Goal: Information Seeking & Learning: Learn about a topic

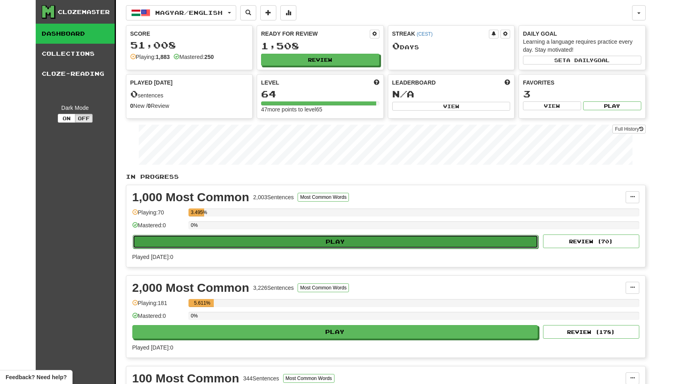
drag, startPoint x: 258, startPoint y: 240, endPoint x: 277, endPoint y: 237, distance: 19.1
click at [262, 253] on div "1,000 Most Common 2,003 Sentences Most Common Words Manage Sentences Unpin from…" at bounding box center [385, 226] width 519 height 82
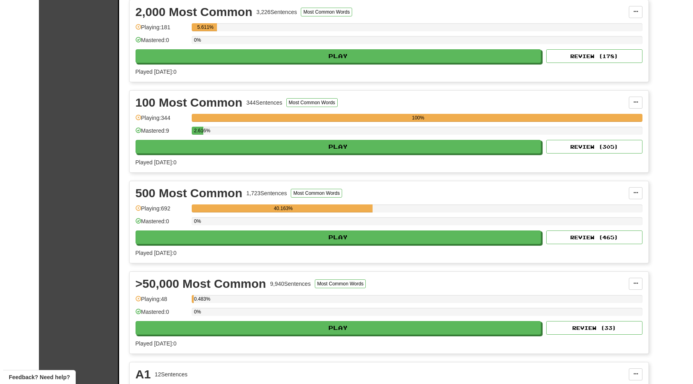
scroll to position [431, 0]
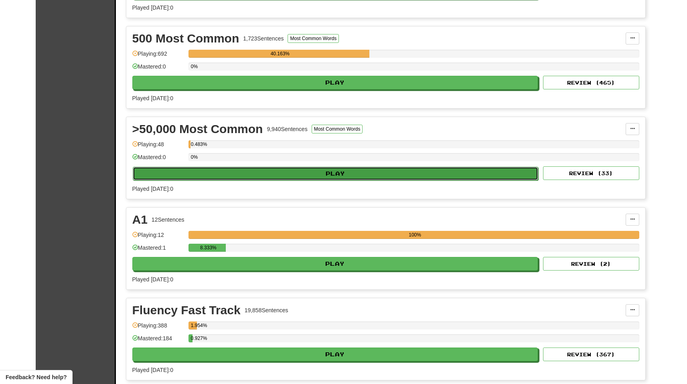
click at [288, 169] on button "Play" at bounding box center [336, 174] width 406 height 14
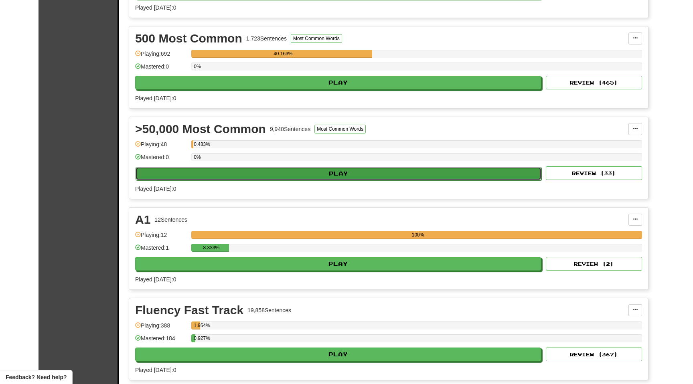
select select "**"
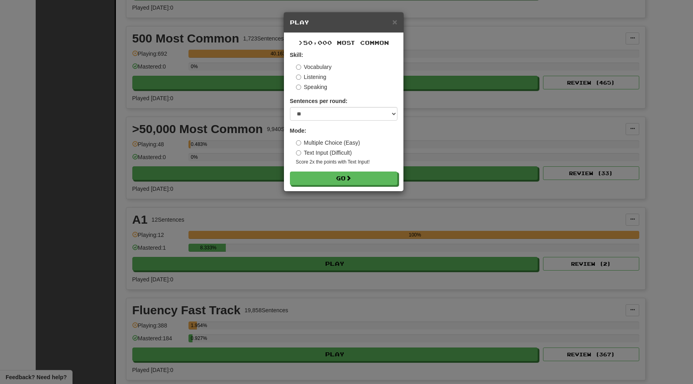
click at [334, 186] on div ">50,000 Most Common Skill: Vocabulary Listening Speaking Sentences per round: *…" at bounding box center [344, 112] width 120 height 159
click at [330, 175] on button "Go" at bounding box center [345, 179] width 108 height 14
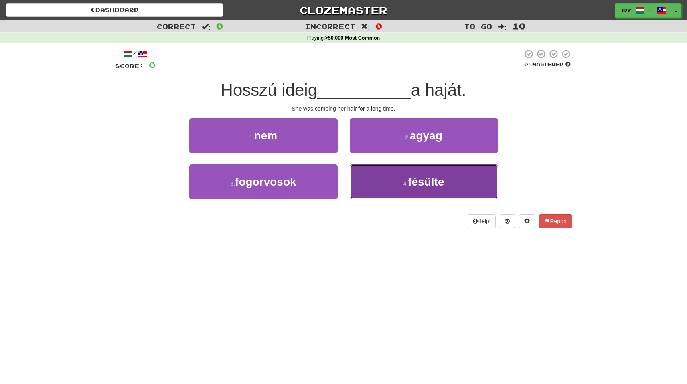
click at [394, 175] on button "4 . fésülte" at bounding box center [424, 182] width 148 height 35
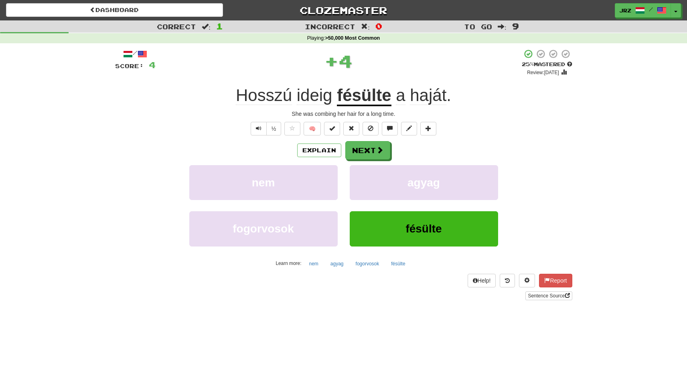
click at [372, 95] on u "fésülte" at bounding box center [364, 96] width 54 height 20
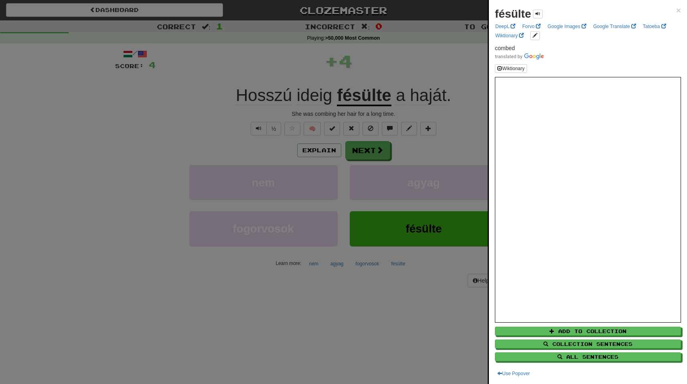
click at [345, 149] on div at bounding box center [343, 192] width 687 height 384
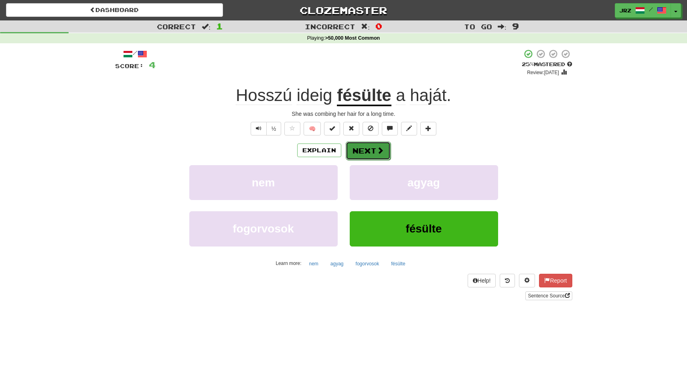
click at [354, 150] on button "Next" at bounding box center [368, 151] width 45 height 18
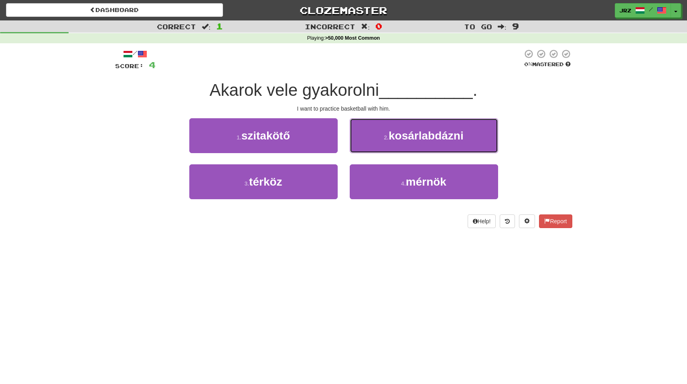
click at [378, 133] on button "2 . kosárlabdázni" at bounding box center [424, 135] width 148 height 35
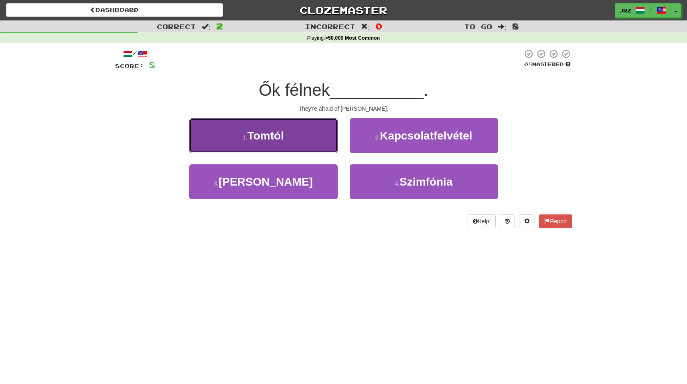
click at [257, 130] on span "Tomtól" at bounding box center [266, 136] width 37 height 12
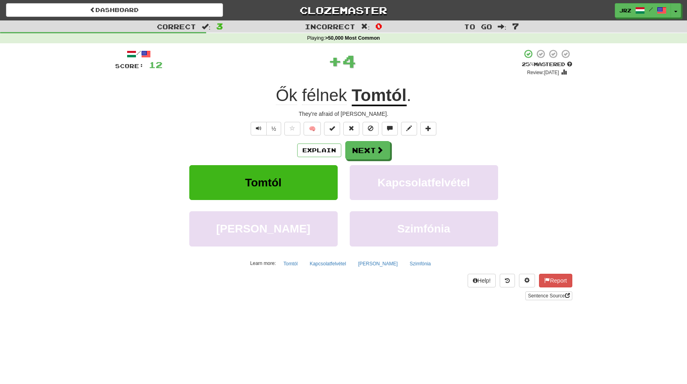
click at [376, 89] on u "Tomtól" at bounding box center [379, 96] width 55 height 20
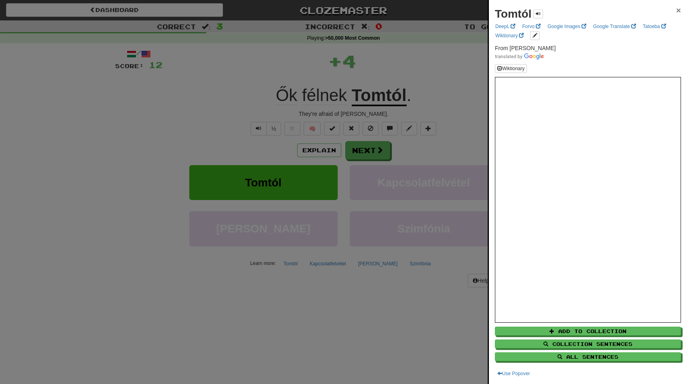
click at [677, 12] on span "×" at bounding box center [679, 10] width 5 height 9
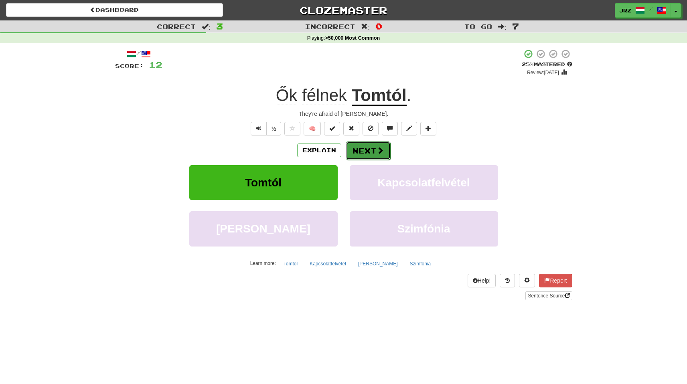
click at [371, 153] on button "Next" at bounding box center [368, 151] width 45 height 18
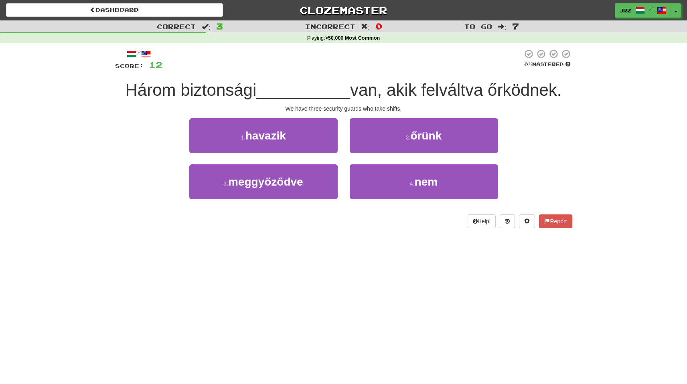
click at [248, 163] on div "1 . havazik" at bounding box center [263, 141] width 161 height 46
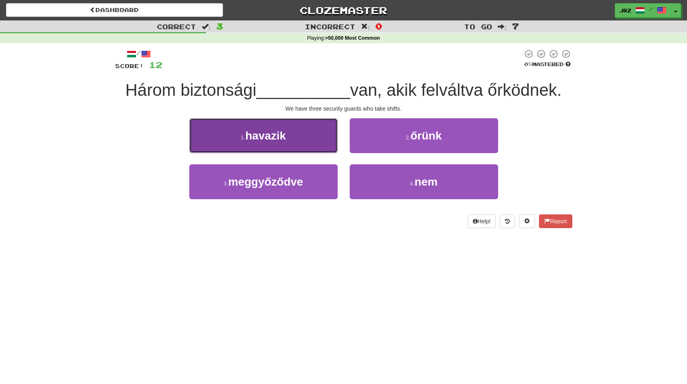
click at [250, 147] on button "1 . havazik" at bounding box center [263, 135] width 148 height 35
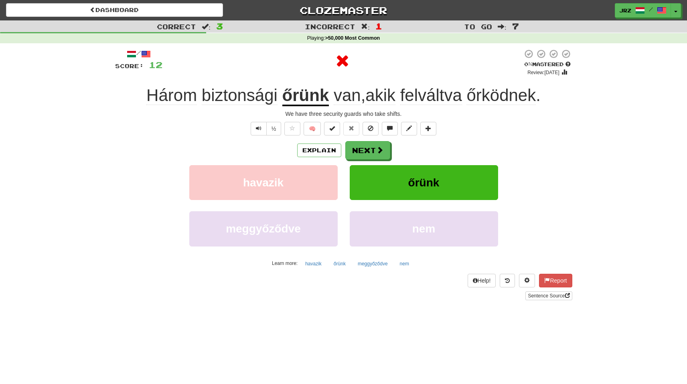
click at [309, 103] on u "őrünk" at bounding box center [306, 96] width 47 height 20
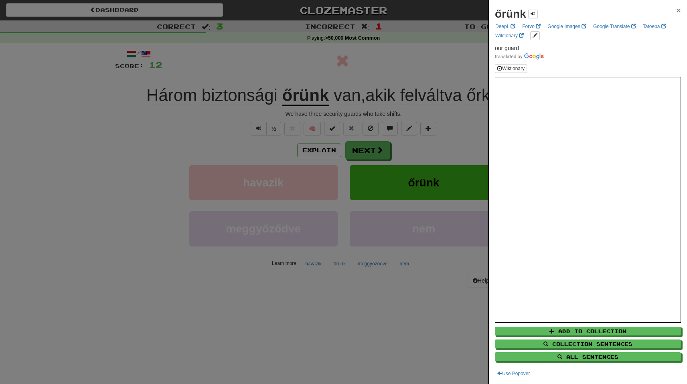
click at [677, 12] on span "×" at bounding box center [679, 10] width 5 height 9
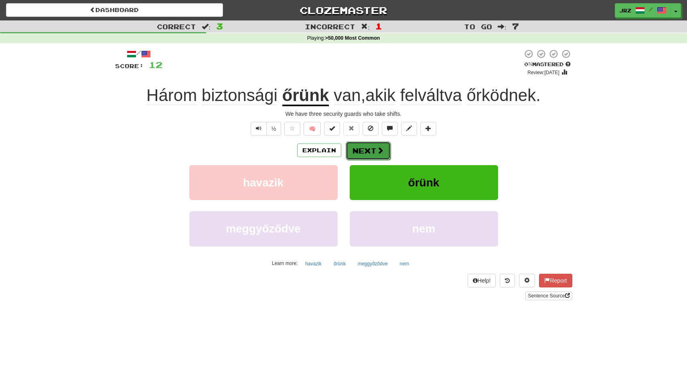
click at [368, 148] on button "Next" at bounding box center [368, 151] width 45 height 18
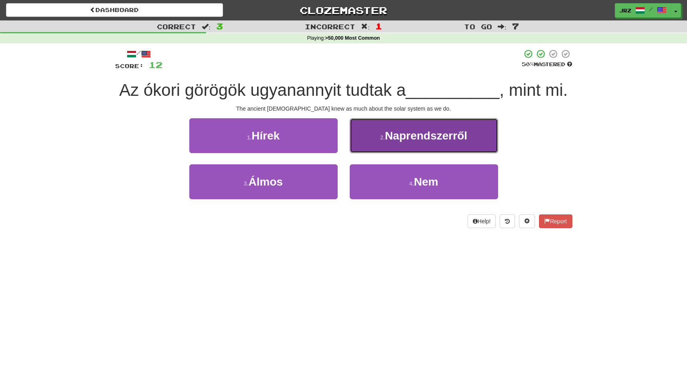
click at [423, 135] on span "Naprendszerről" at bounding box center [426, 136] width 82 height 12
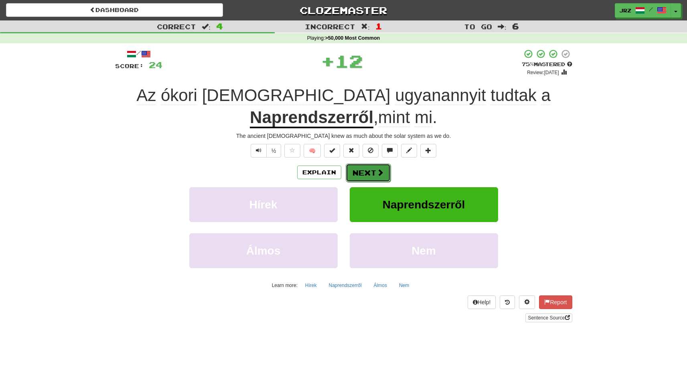
click at [350, 169] on button "Next" at bounding box center [368, 173] width 45 height 18
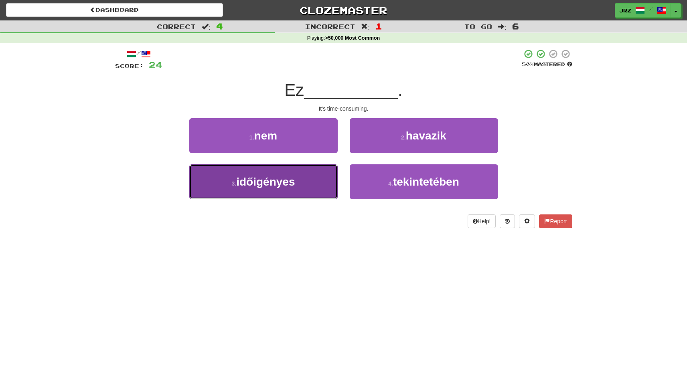
click at [264, 182] on span "időigényes" at bounding box center [265, 182] width 59 height 12
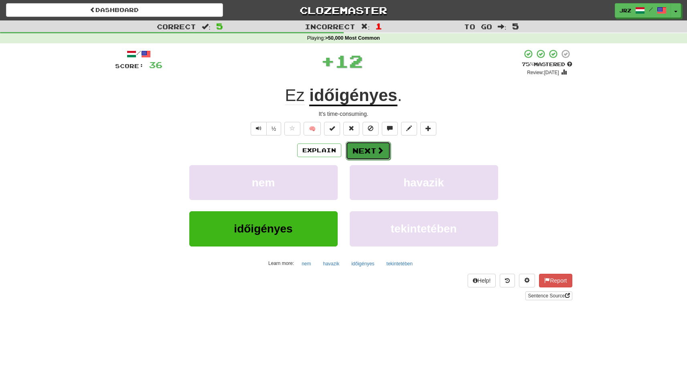
click at [368, 156] on button "Next" at bounding box center [368, 151] width 45 height 18
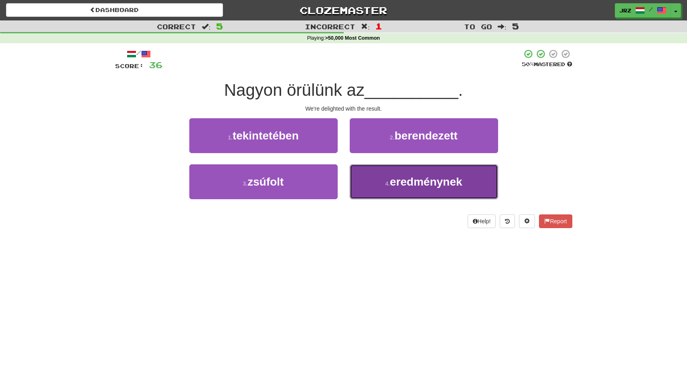
click at [420, 178] on span "eredménynek" at bounding box center [426, 182] width 73 height 12
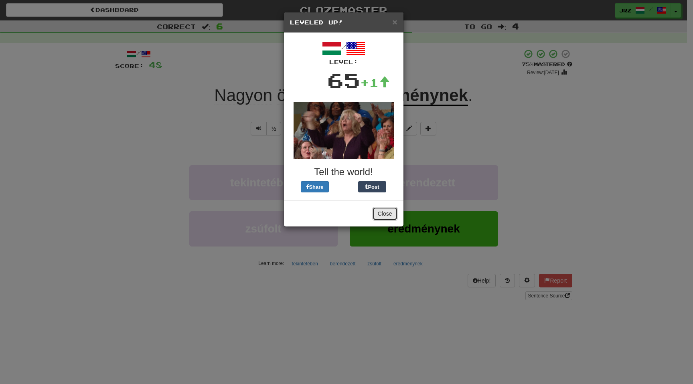
click at [388, 219] on button "Close" at bounding box center [385, 214] width 25 height 14
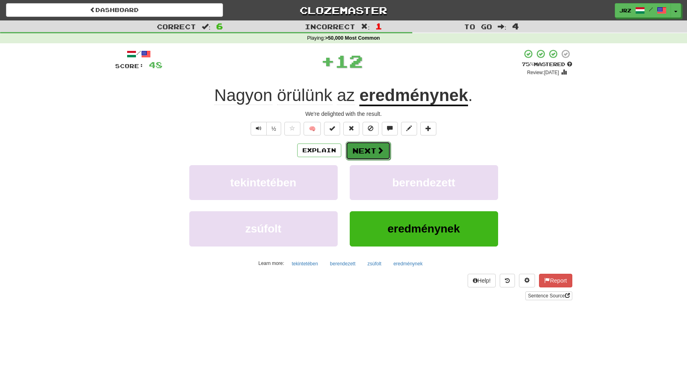
click at [372, 150] on button "Next" at bounding box center [368, 151] width 45 height 18
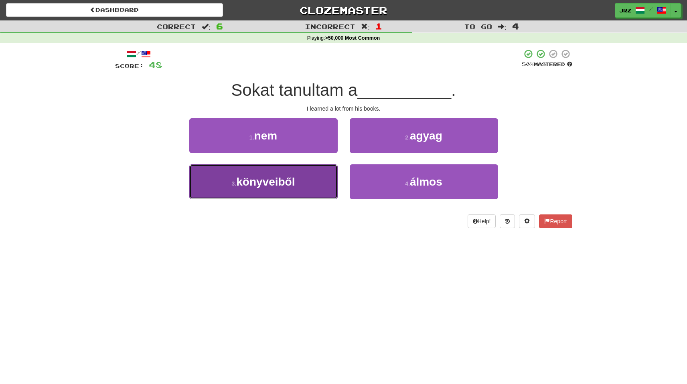
click at [300, 189] on button "3 . könyveiből" at bounding box center [263, 182] width 148 height 35
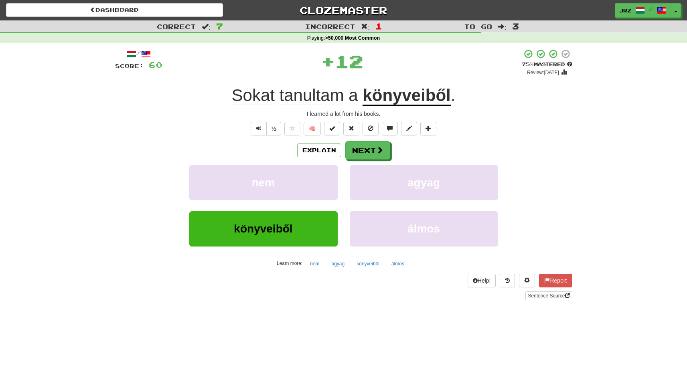
click at [405, 106] on u "könyveiből" at bounding box center [407, 96] width 88 height 20
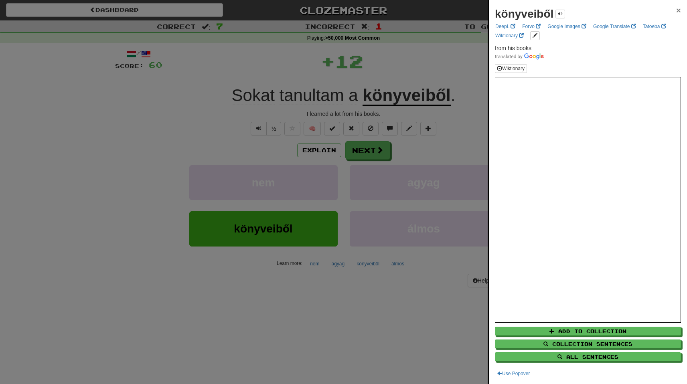
click at [677, 12] on span "×" at bounding box center [679, 10] width 5 height 9
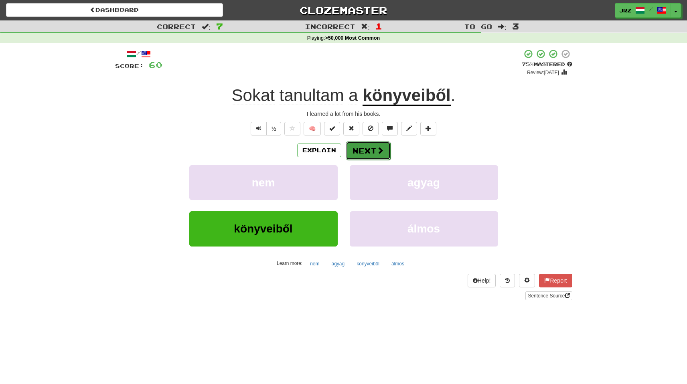
click at [377, 151] on span at bounding box center [380, 150] width 7 height 7
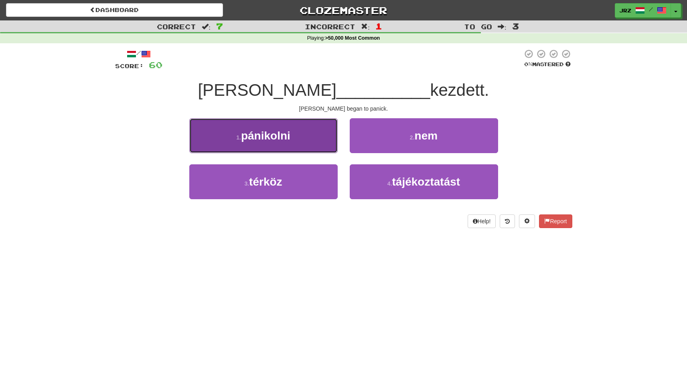
click at [272, 130] on span "pánikolni" at bounding box center [265, 136] width 49 height 12
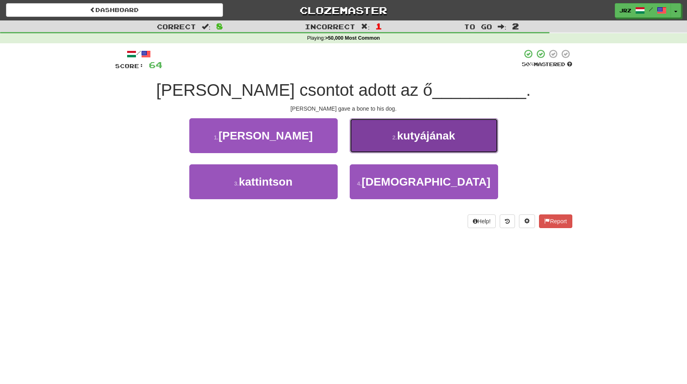
click at [401, 140] on span "kutyájának" at bounding box center [426, 136] width 58 height 12
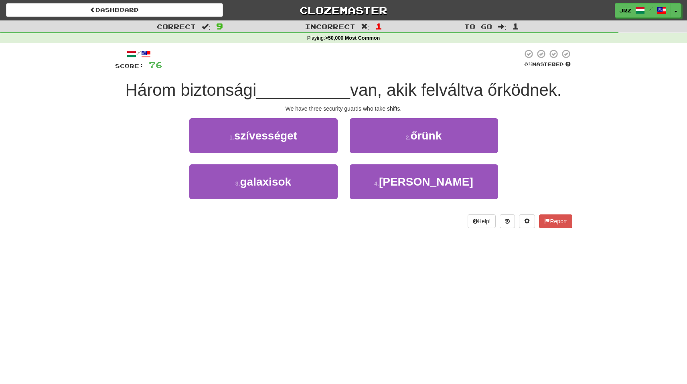
click at [217, 86] on span "Három biztonsági" at bounding box center [190, 90] width 131 height 19
click at [296, 278] on div "Dashboard Clozemaster jrz / Toggle Dropdown Dashboard Leaderboard Activity Feed…" at bounding box center [343, 192] width 687 height 384
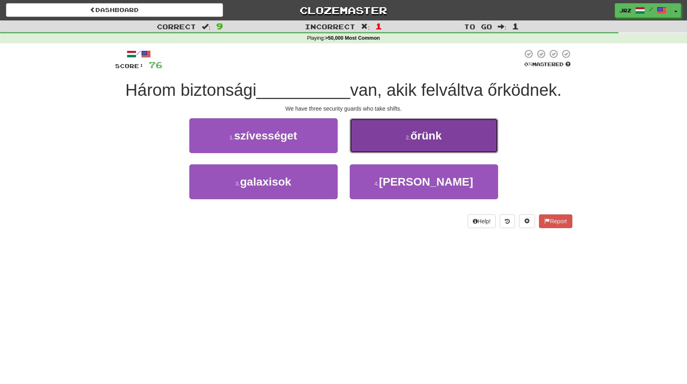
click at [443, 142] on button "2 . őrünk" at bounding box center [424, 135] width 148 height 35
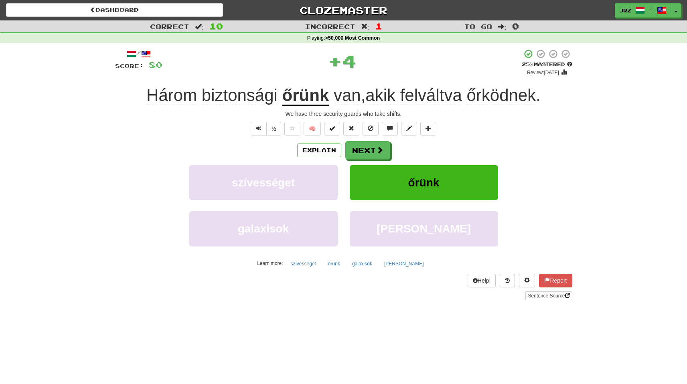
click at [244, 98] on span "biztonsági" at bounding box center [240, 95] width 76 height 19
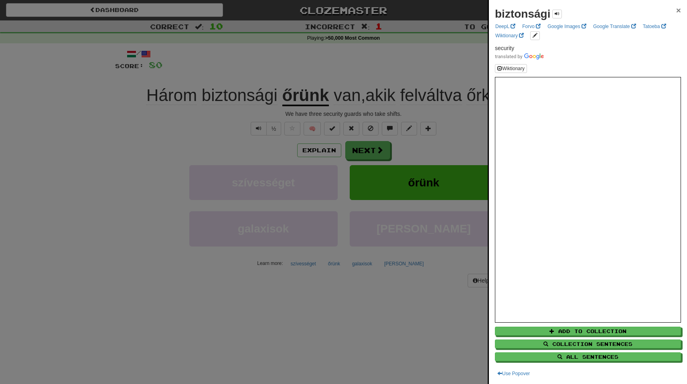
click at [677, 12] on span "×" at bounding box center [679, 10] width 5 height 9
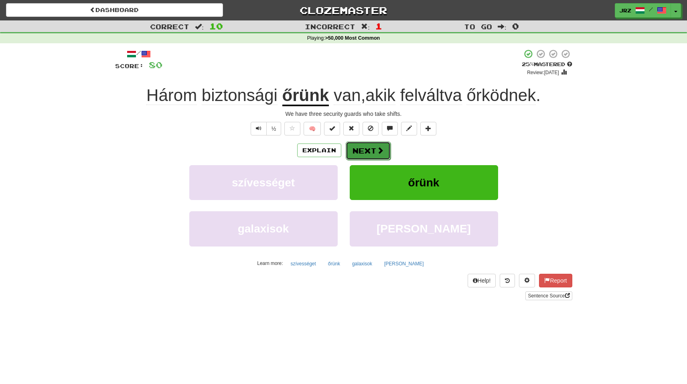
click at [362, 152] on button "Next" at bounding box center [368, 151] width 45 height 18
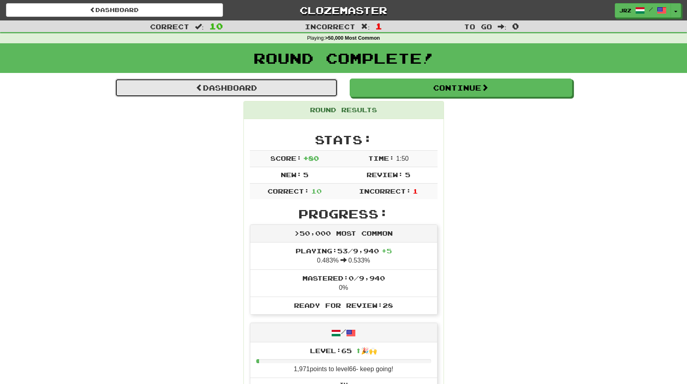
click at [239, 86] on link "Dashboard" at bounding box center [226, 88] width 223 height 18
